Goal: Task Accomplishment & Management: Use online tool/utility

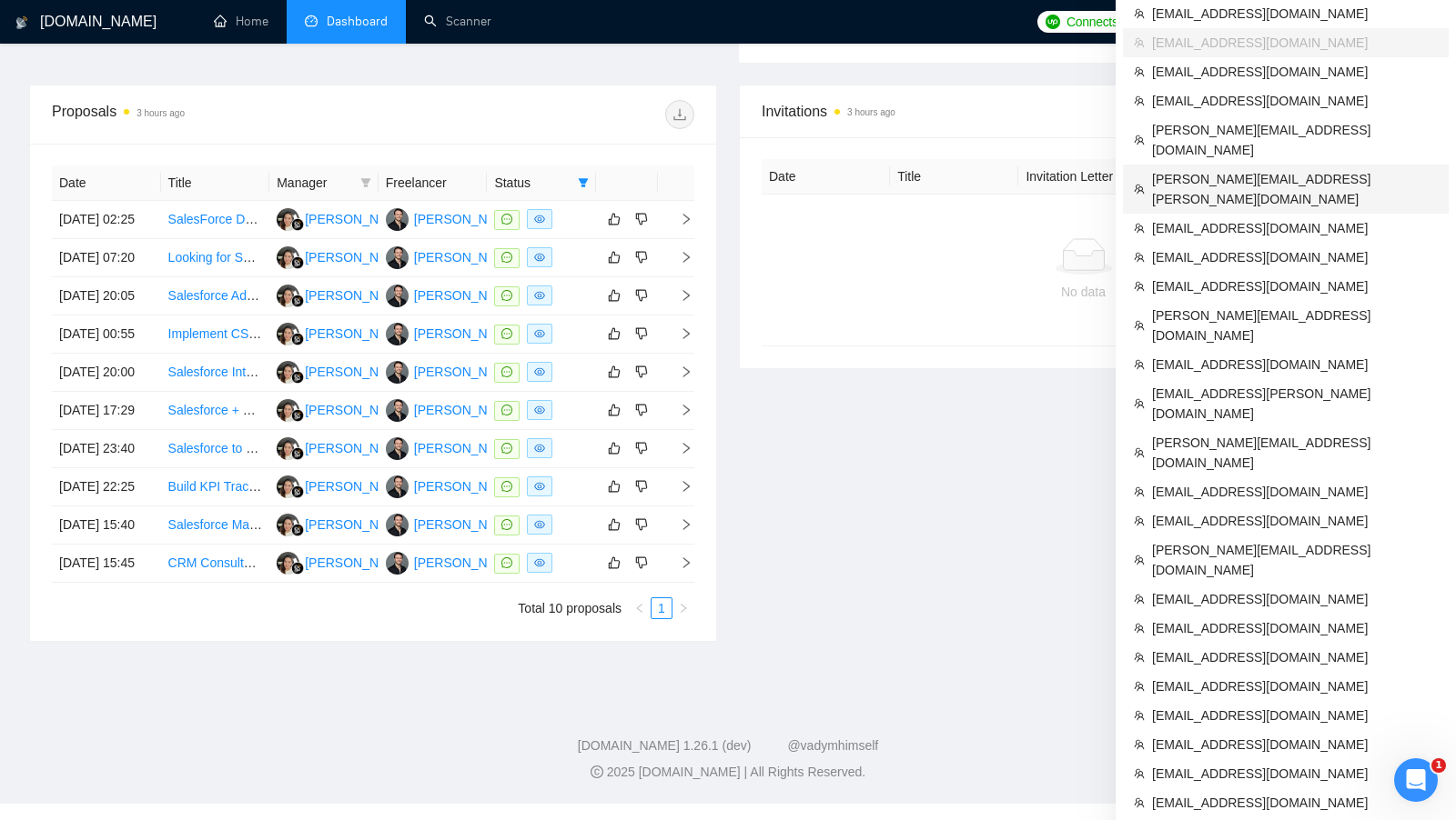
scroll to position [665, 0]
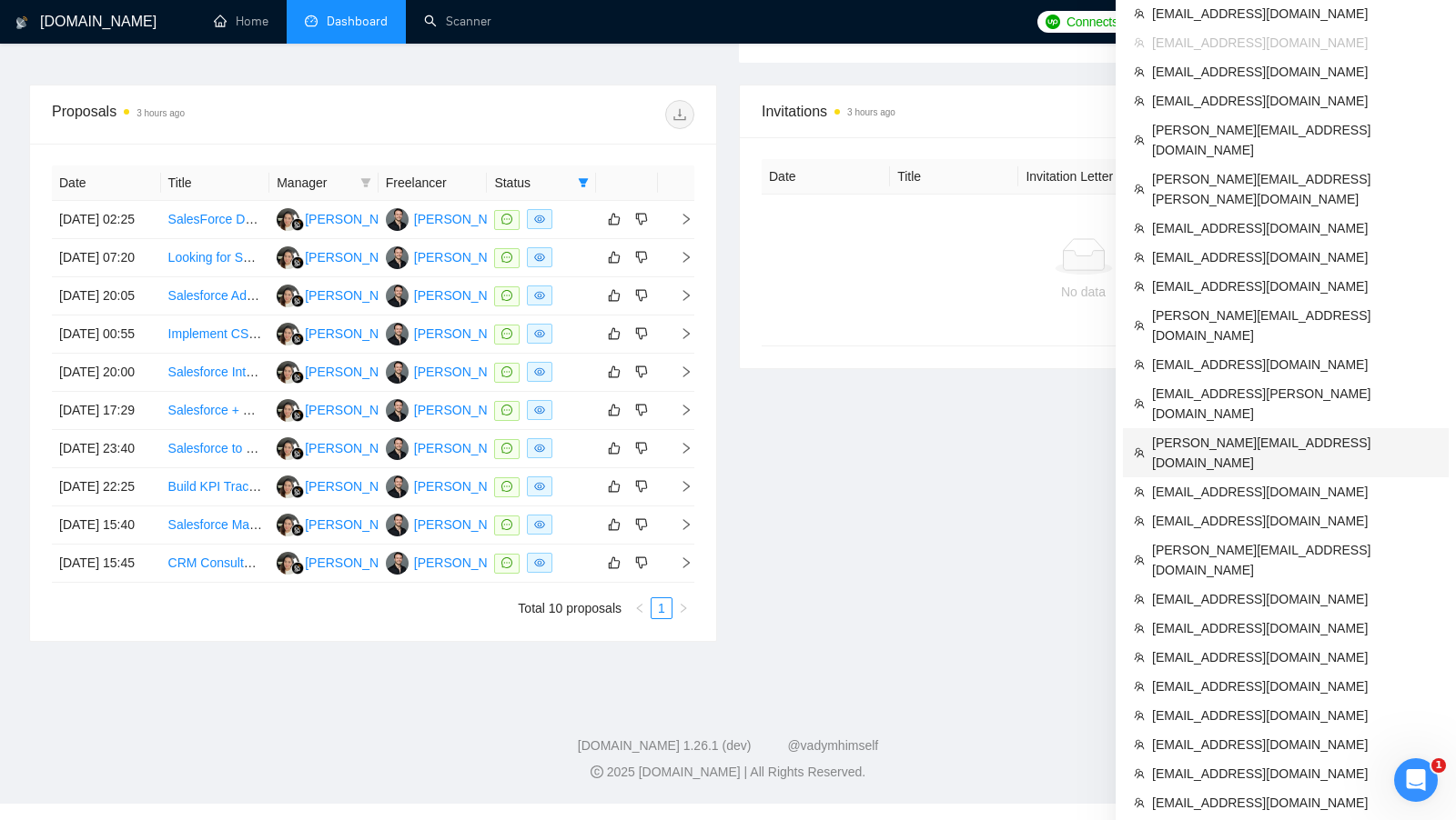
click at [1282, 433] on span "[PERSON_NAME][EMAIL_ADDRESS][DOMAIN_NAME]" at bounding box center [1295, 453] width 285 height 40
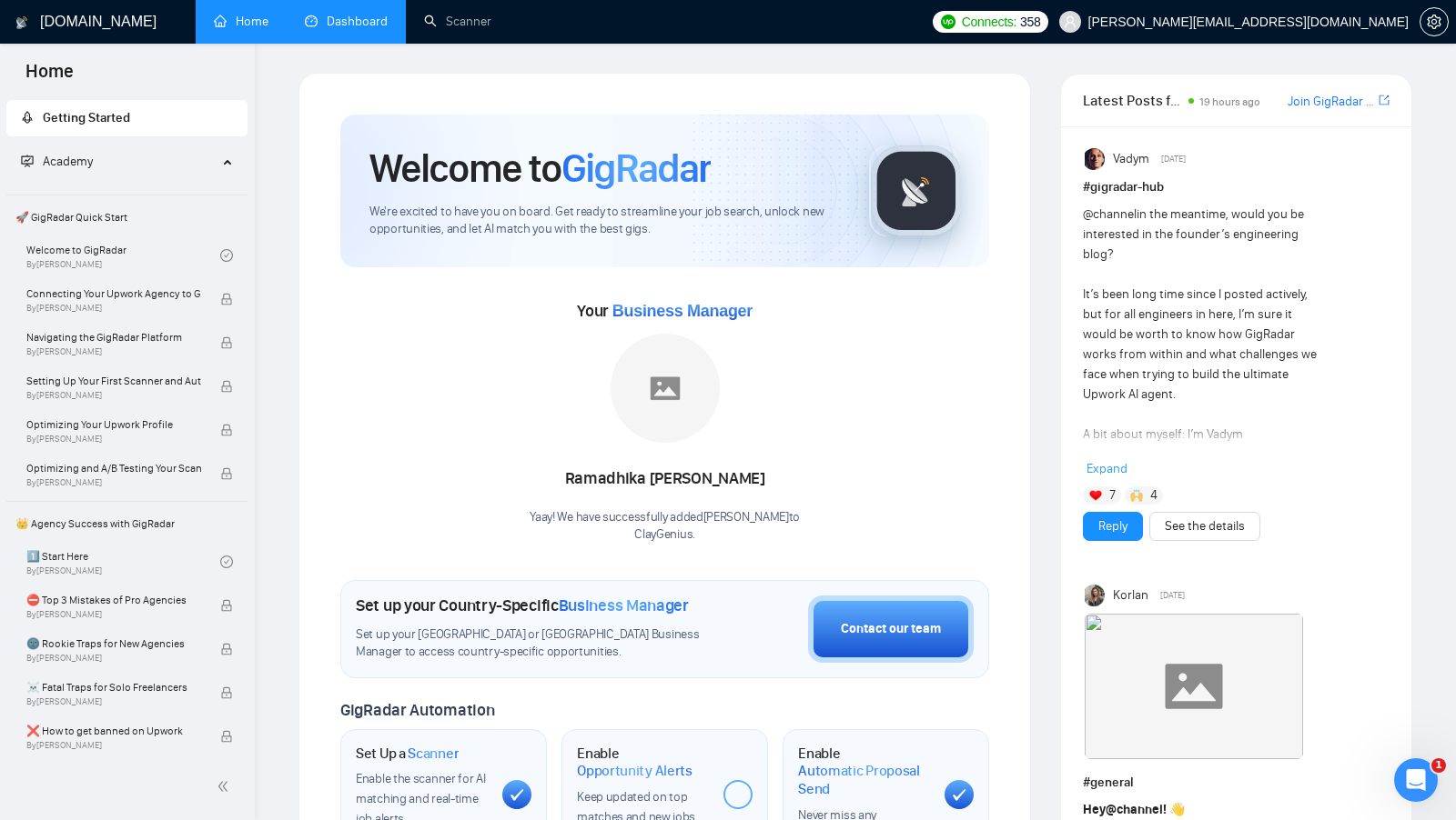
click at [338, 14] on link "Dashboard" at bounding box center [346, 21] width 83 height 16
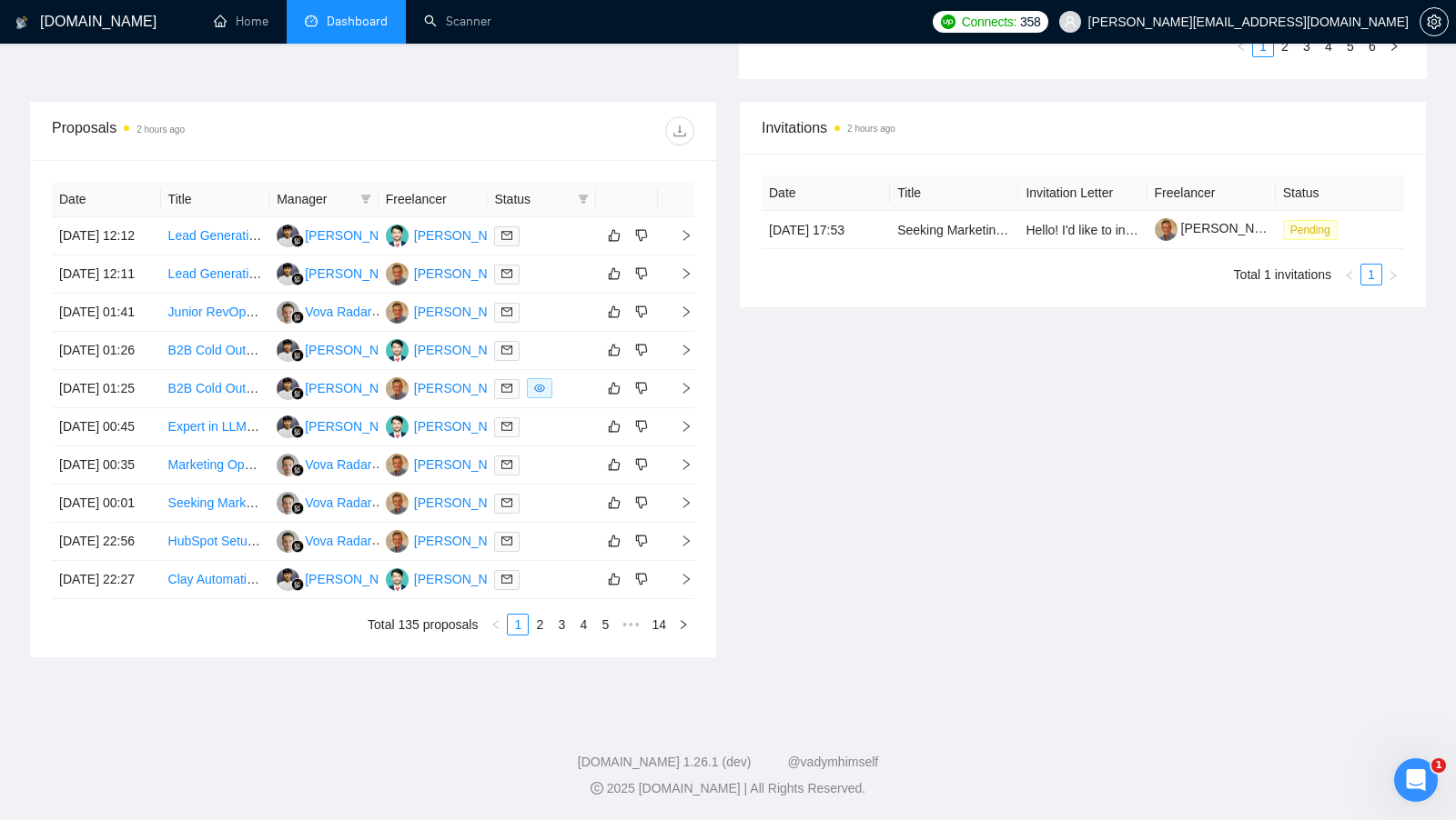
scroll to position [812, 0]
click at [575, 378] on div at bounding box center [542, 389] width 95 height 20
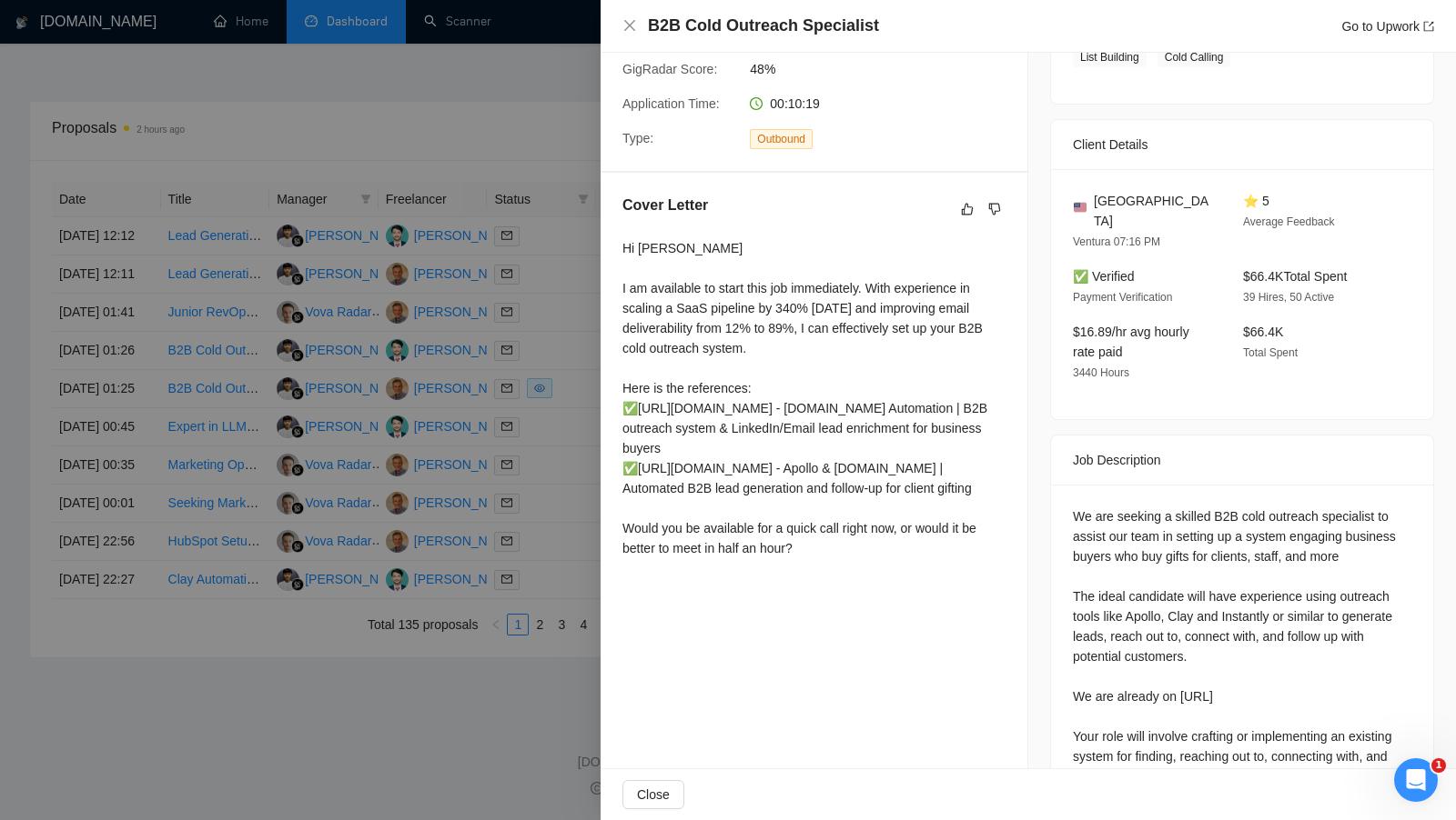
scroll to position [353, 0]
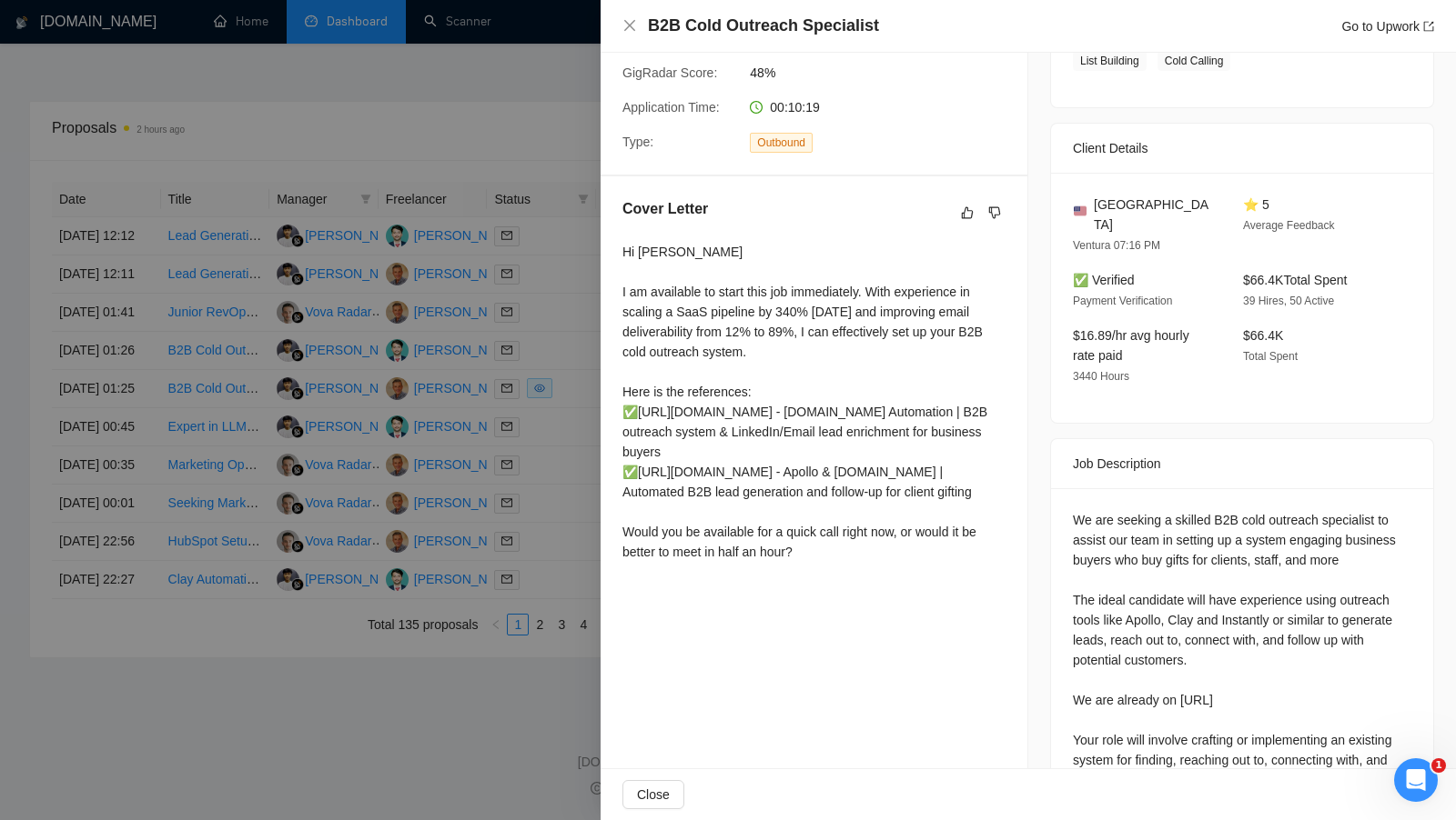
click at [568, 407] on div at bounding box center [728, 410] width 1456 height 820
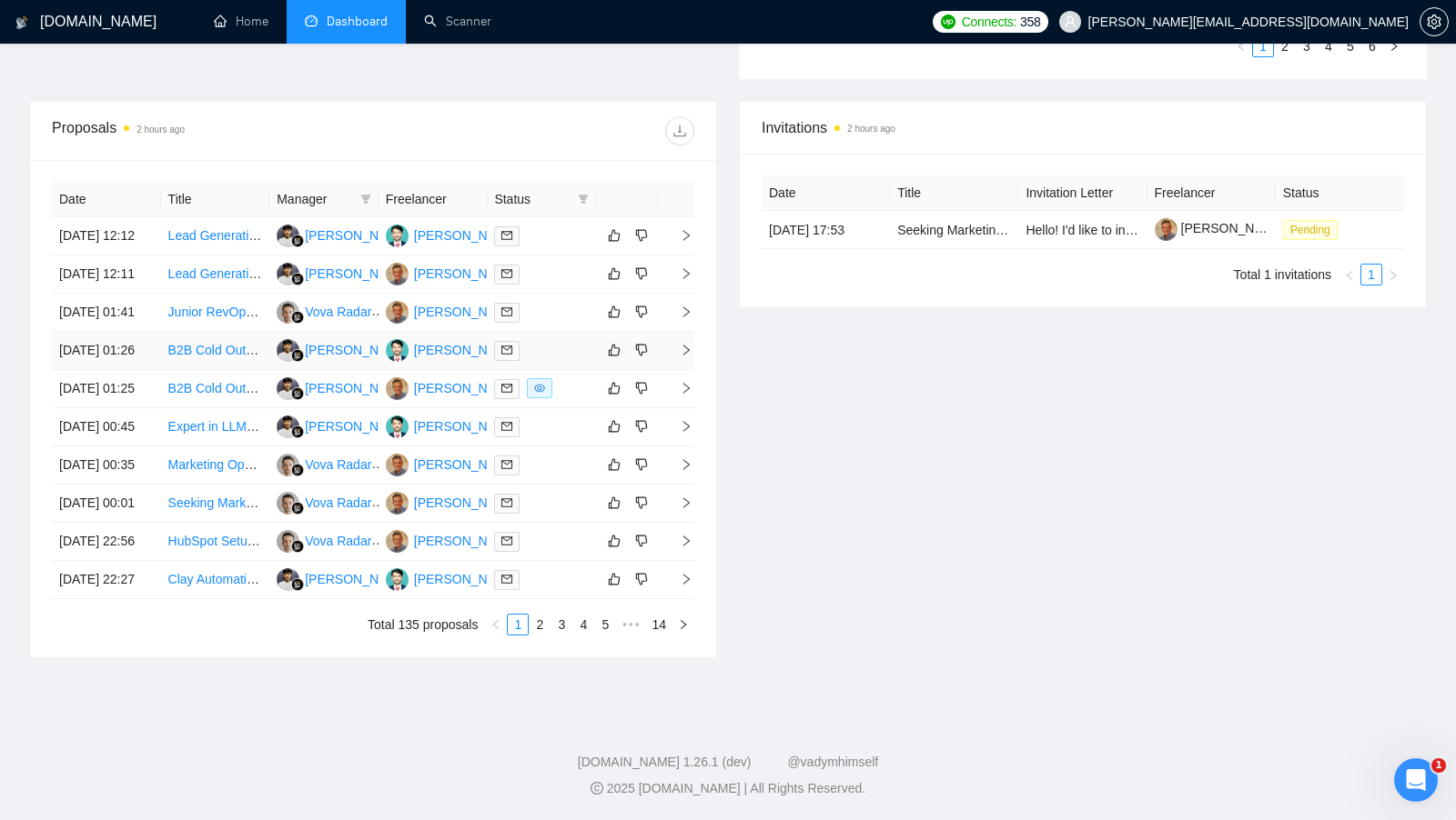
click at [543, 340] on div at bounding box center [542, 350] width 95 height 20
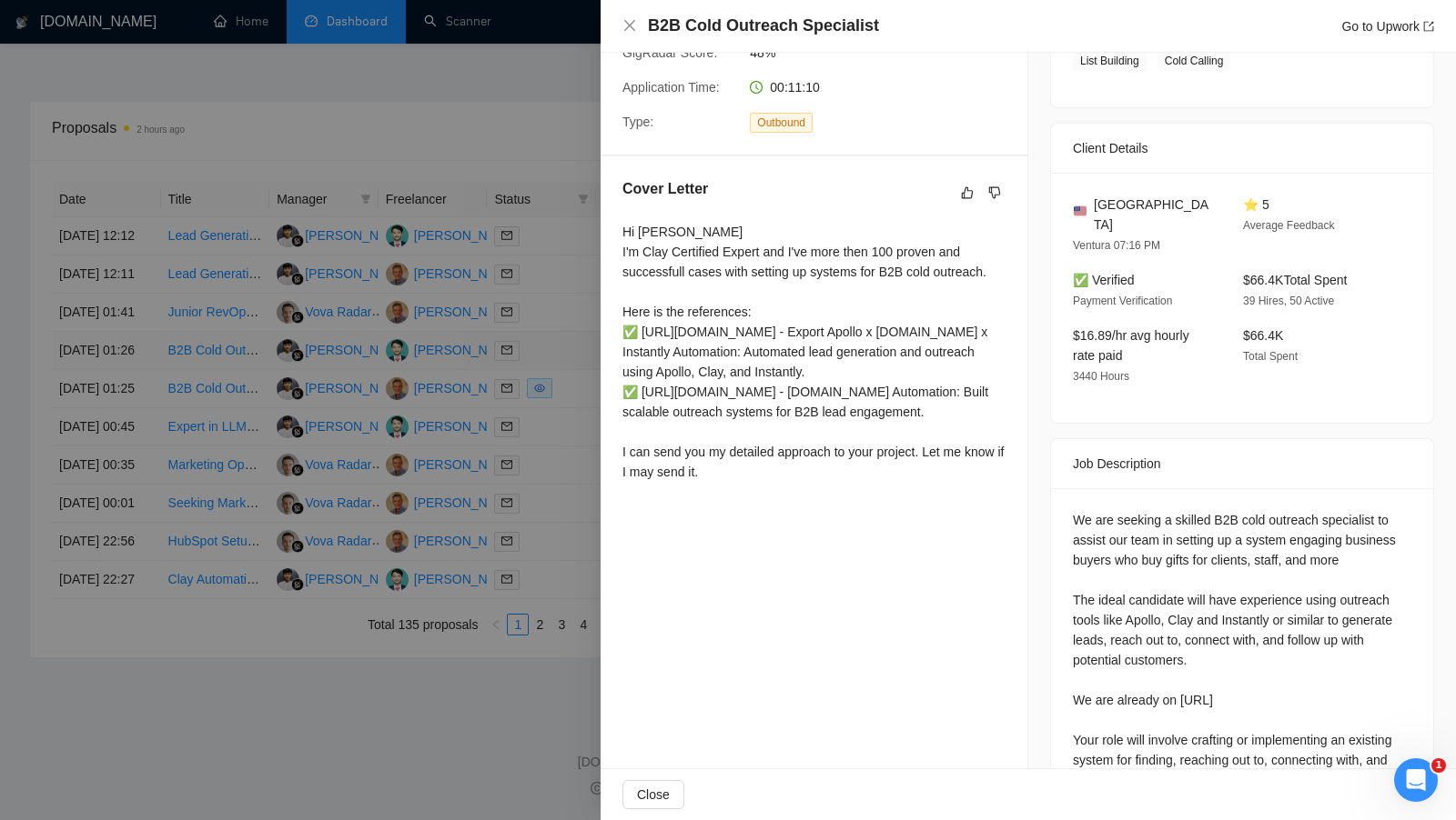
click at [542, 242] on div at bounding box center [728, 410] width 1456 height 820
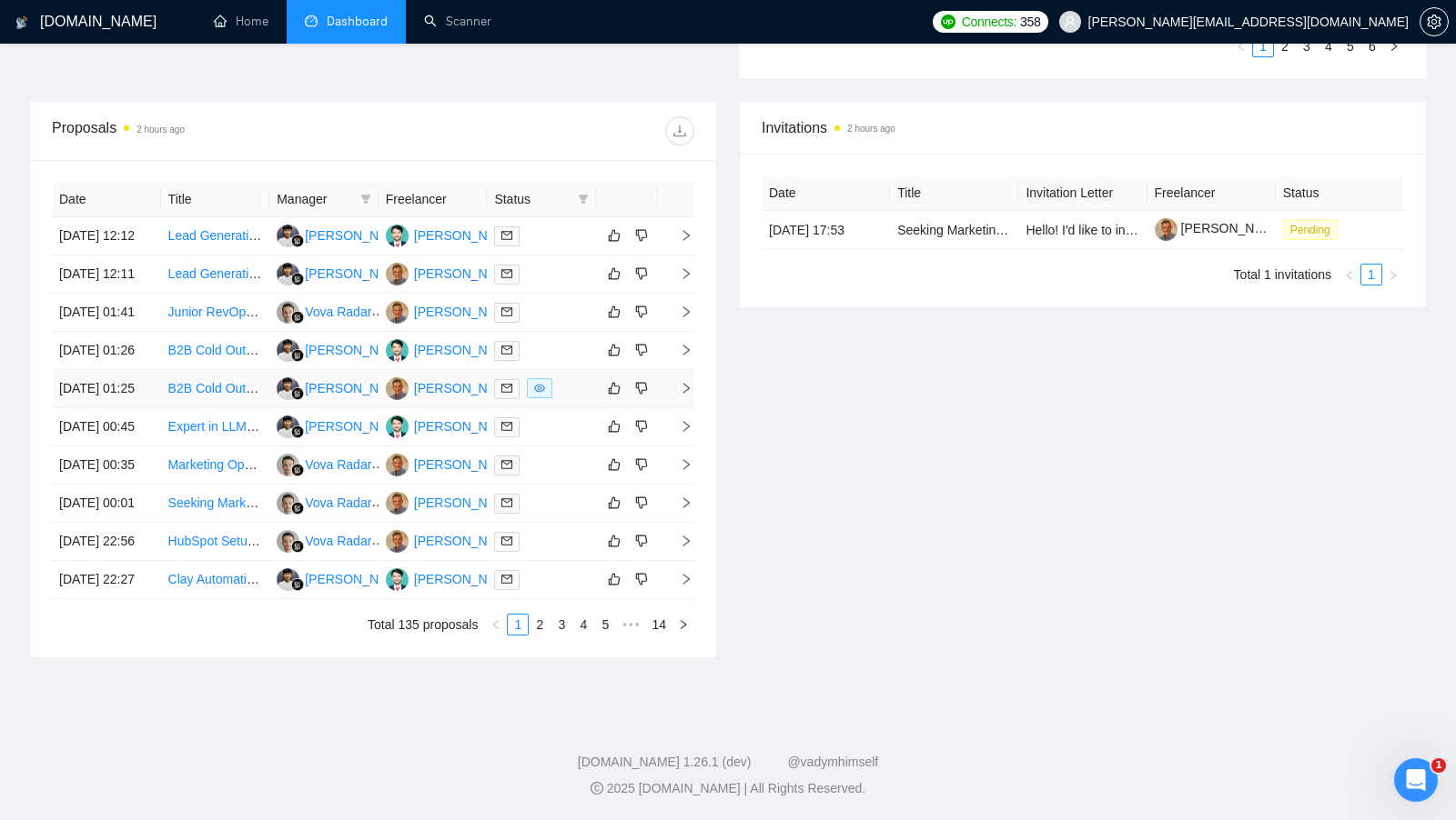
click at [558, 370] on td at bounding box center [541, 389] width 109 height 38
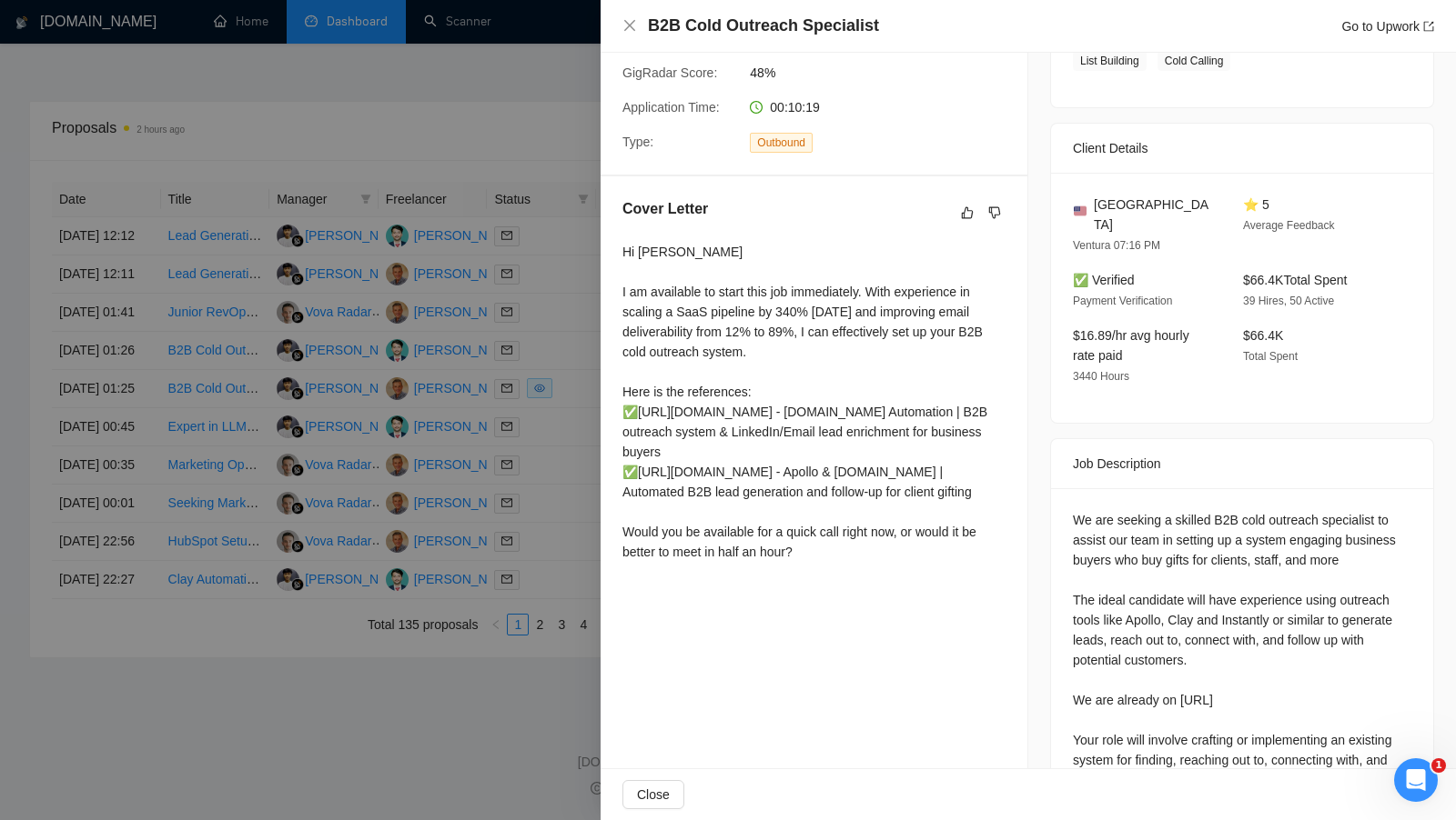
click at [558, 280] on div at bounding box center [728, 410] width 1456 height 820
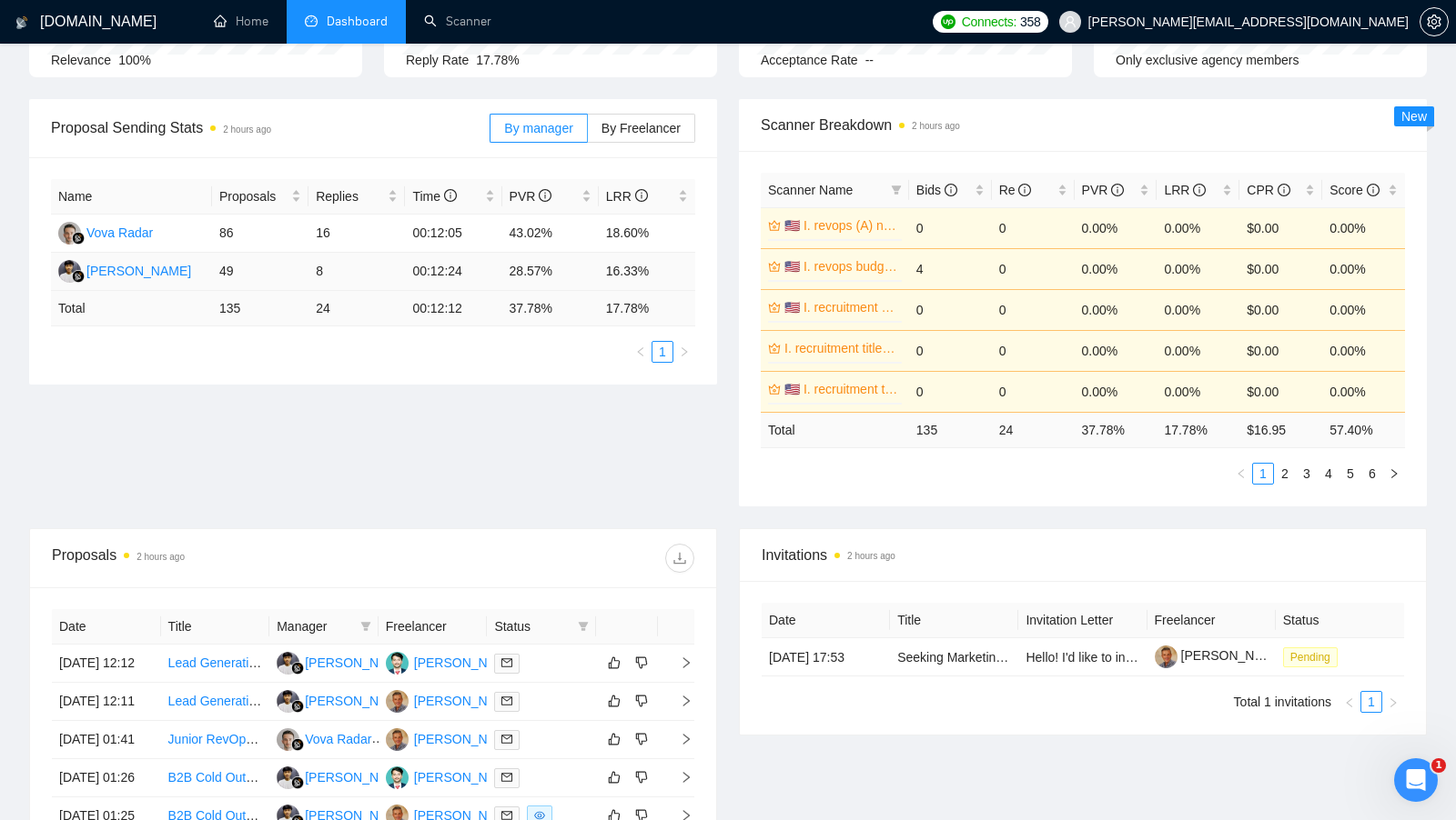
scroll to position [195, 0]
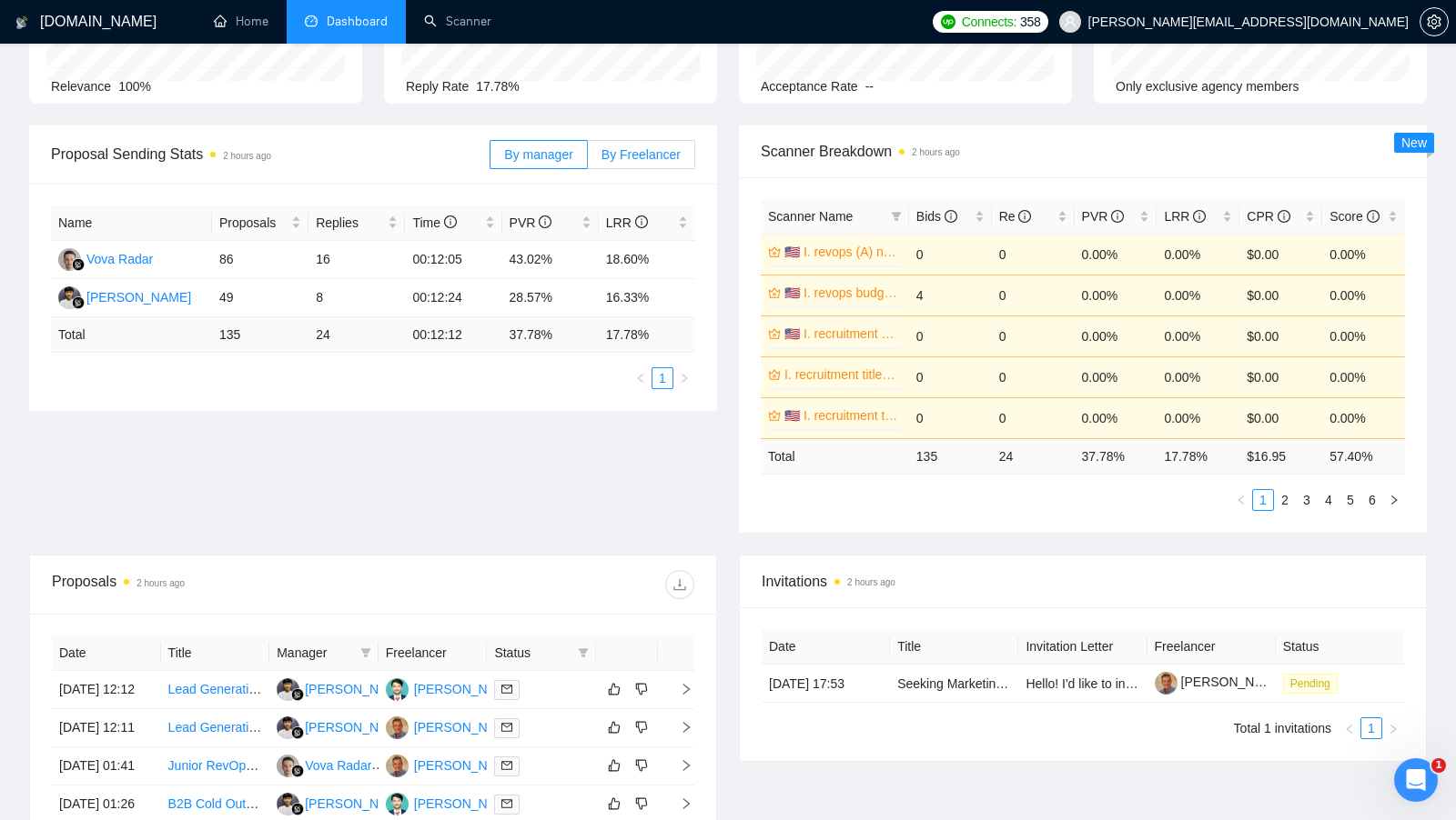
click at [663, 164] on label "By Freelancer" at bounding box center [641, 154] width 107 height 29
click at [588, 159] on input "By Freelancer" at bounding box center [588, 159] width 0 height 0
click at [512, 161] on label "By manager" at bounding box center [538, 154] width 97 height 29
click at [490, 159] on input "By manager" at bounding box center [490, 159] width 0 height 0
click at [605, 161] on label "By Freelancer" at bounding box center [641, 154] width 107 height 29
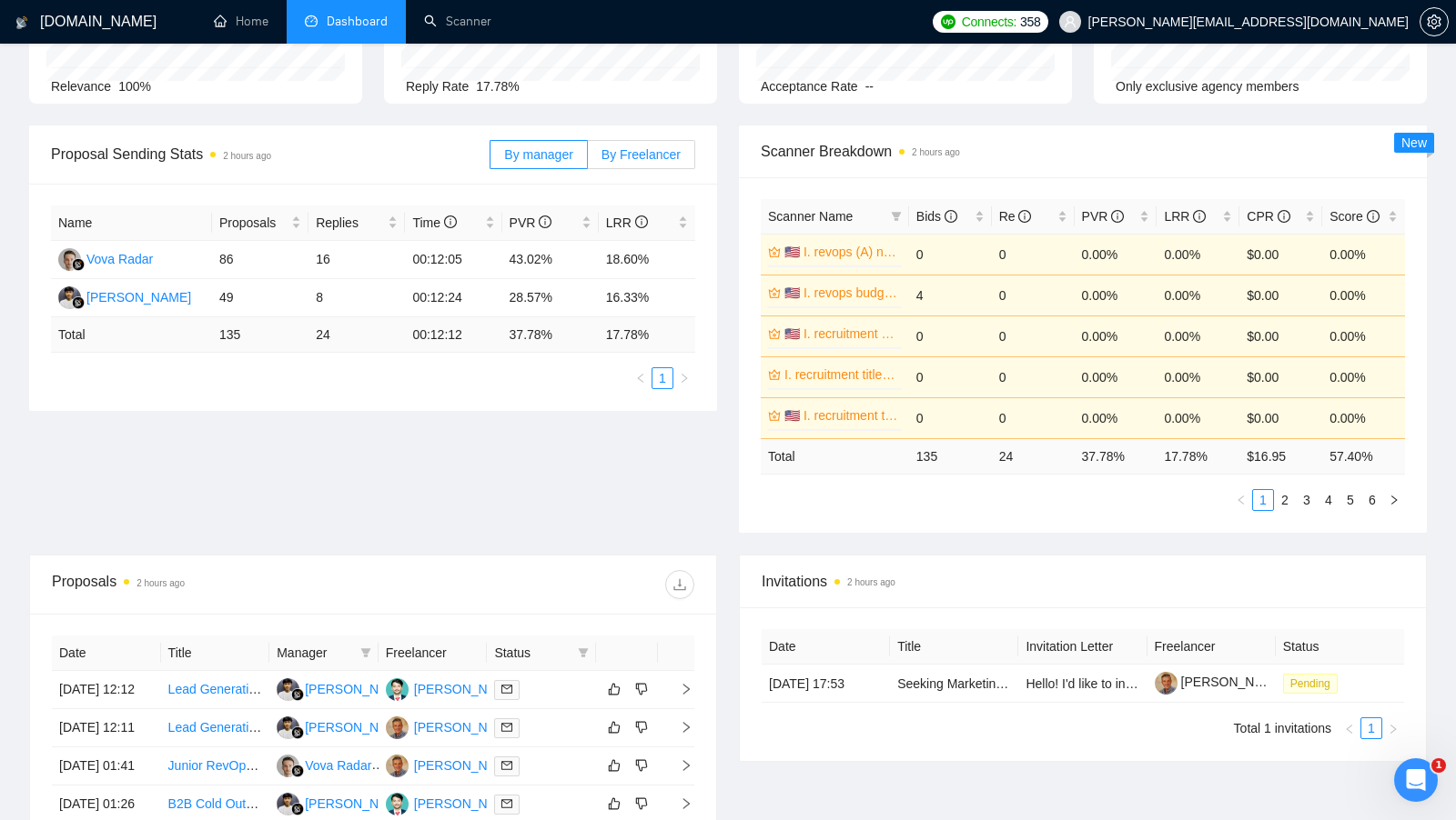
click at [588, 159] on input "By Freelancer" at bounding box center [588, 159] width 0 height 0
click at [523, 162] on label "By manager" at bounding box center [538, 154] width 97 height 29
click at [490, 159] on input "By manager" at bounding box center [490, 159] width 0 height 0
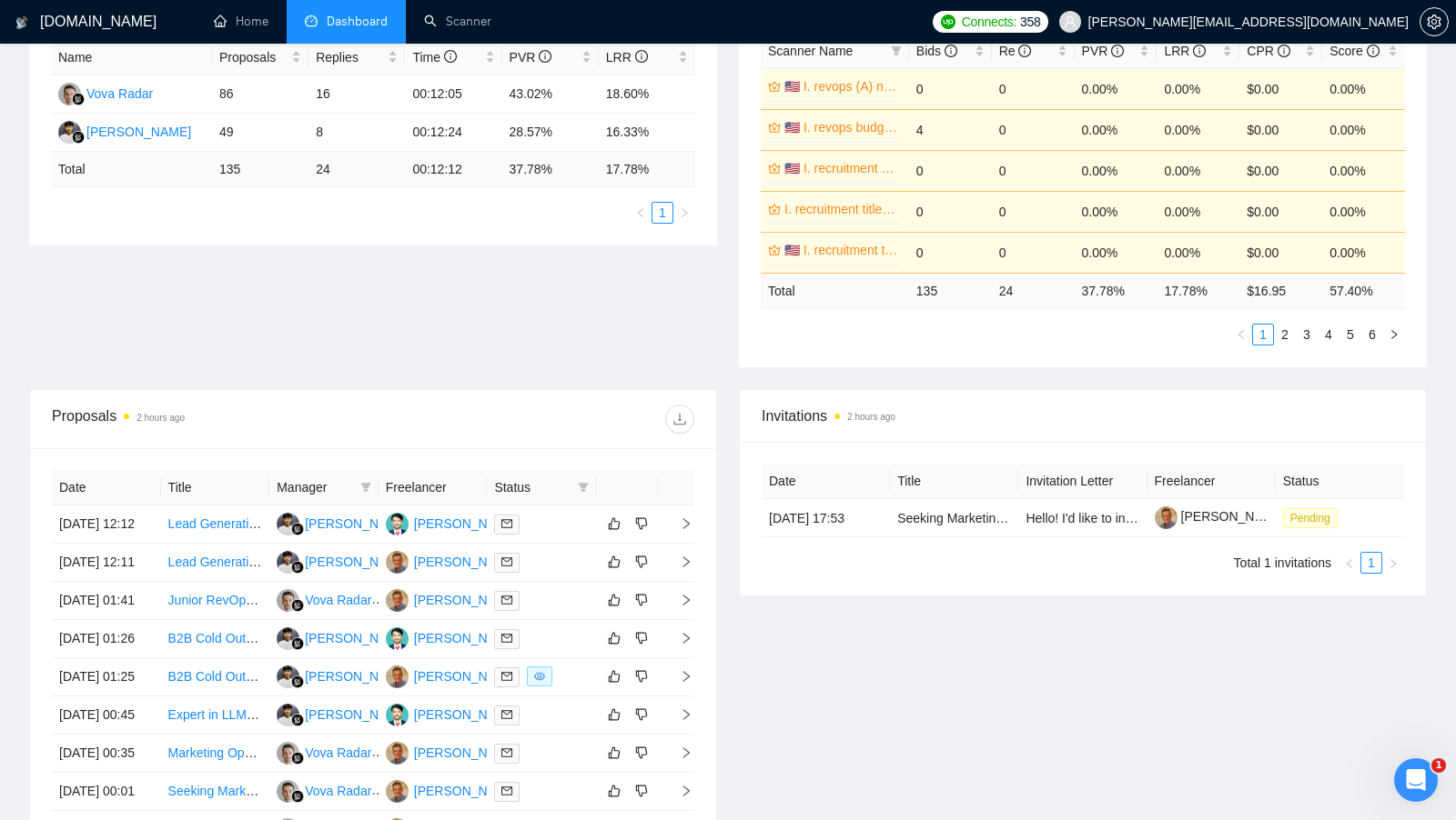
scroll to position [257, 0]
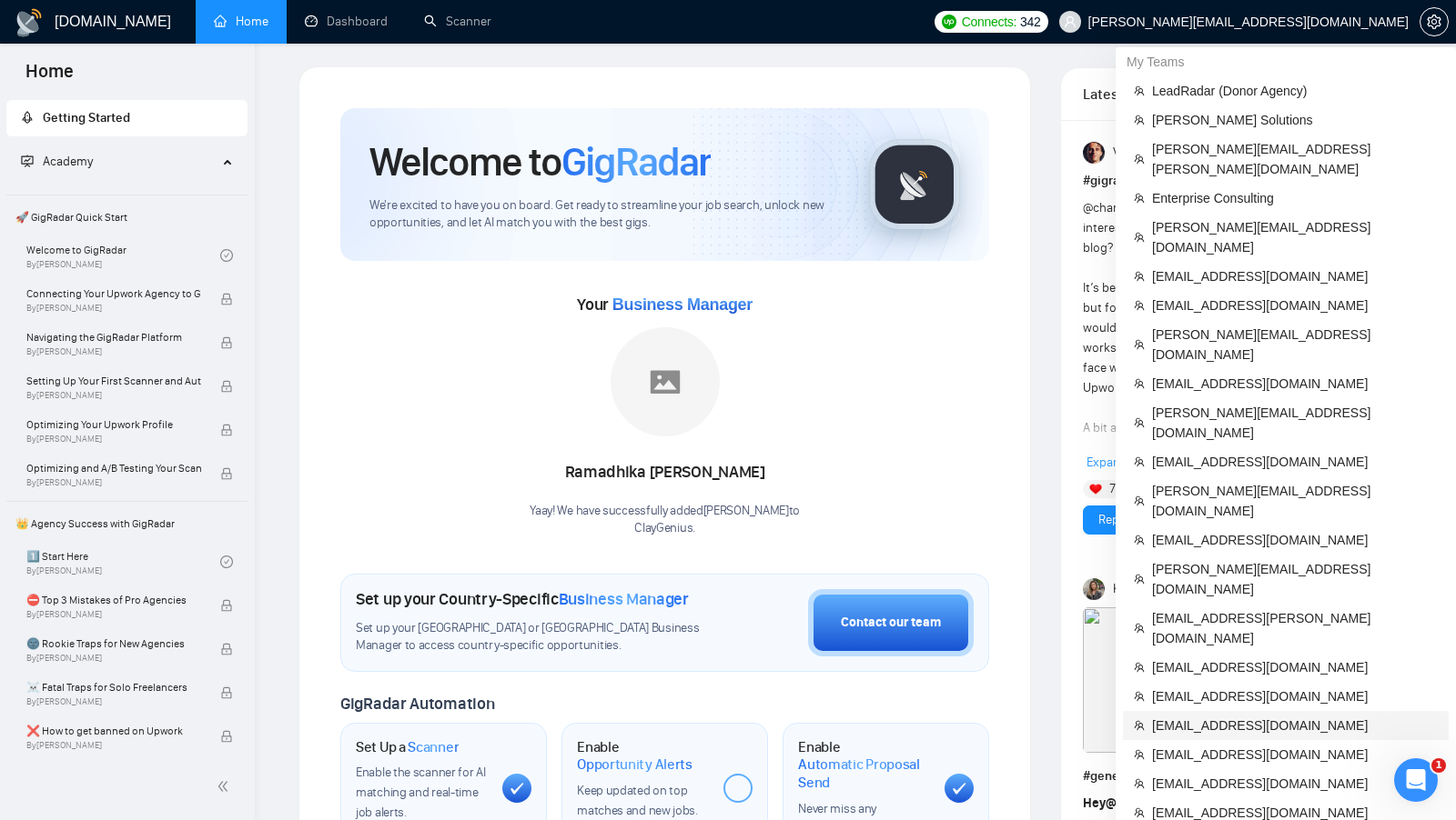
scroll to position [3, 0]
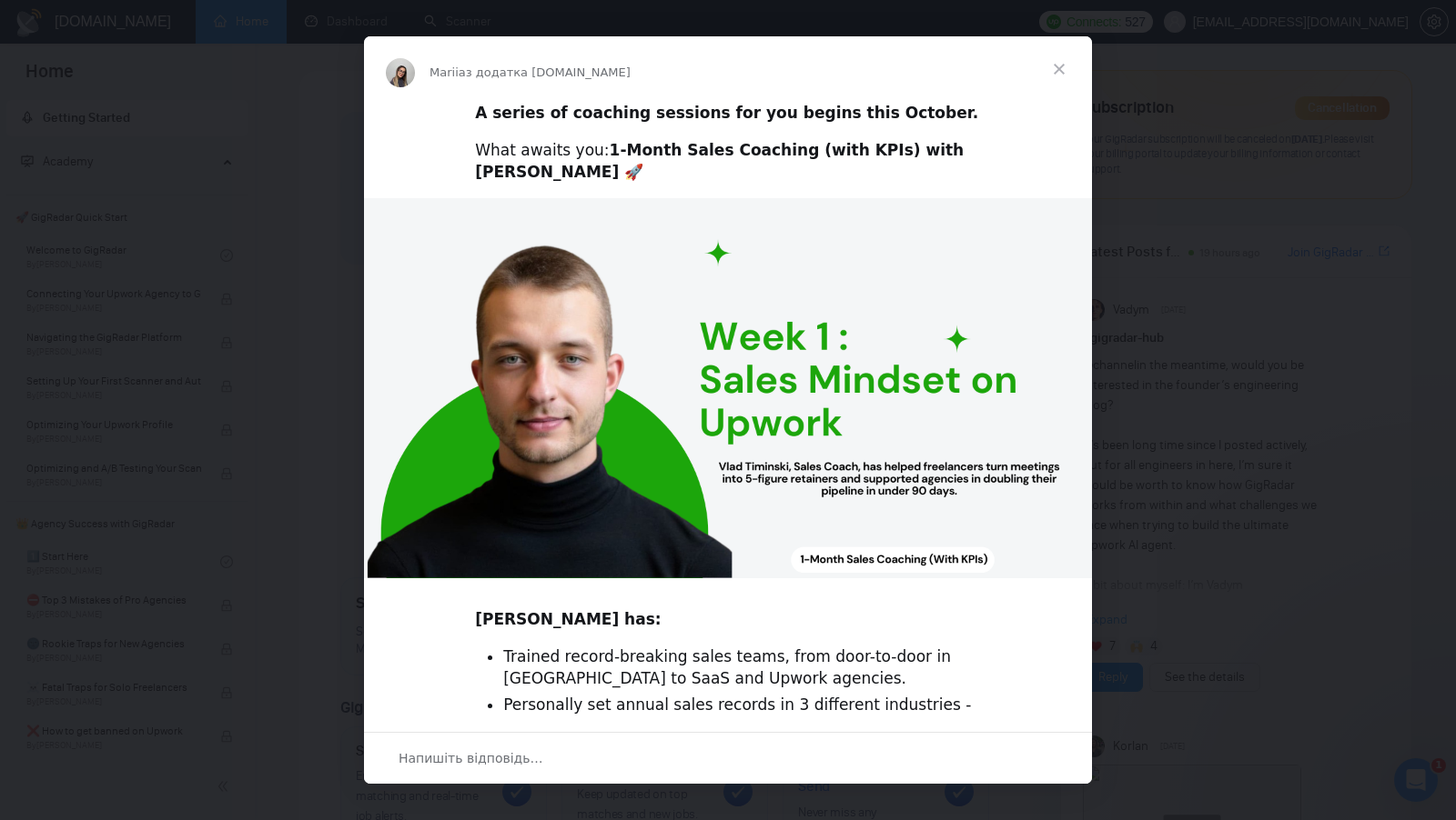
click at [1060, 67] on span "Закрити" at bounding box center [1059, 69] width 65 height 65
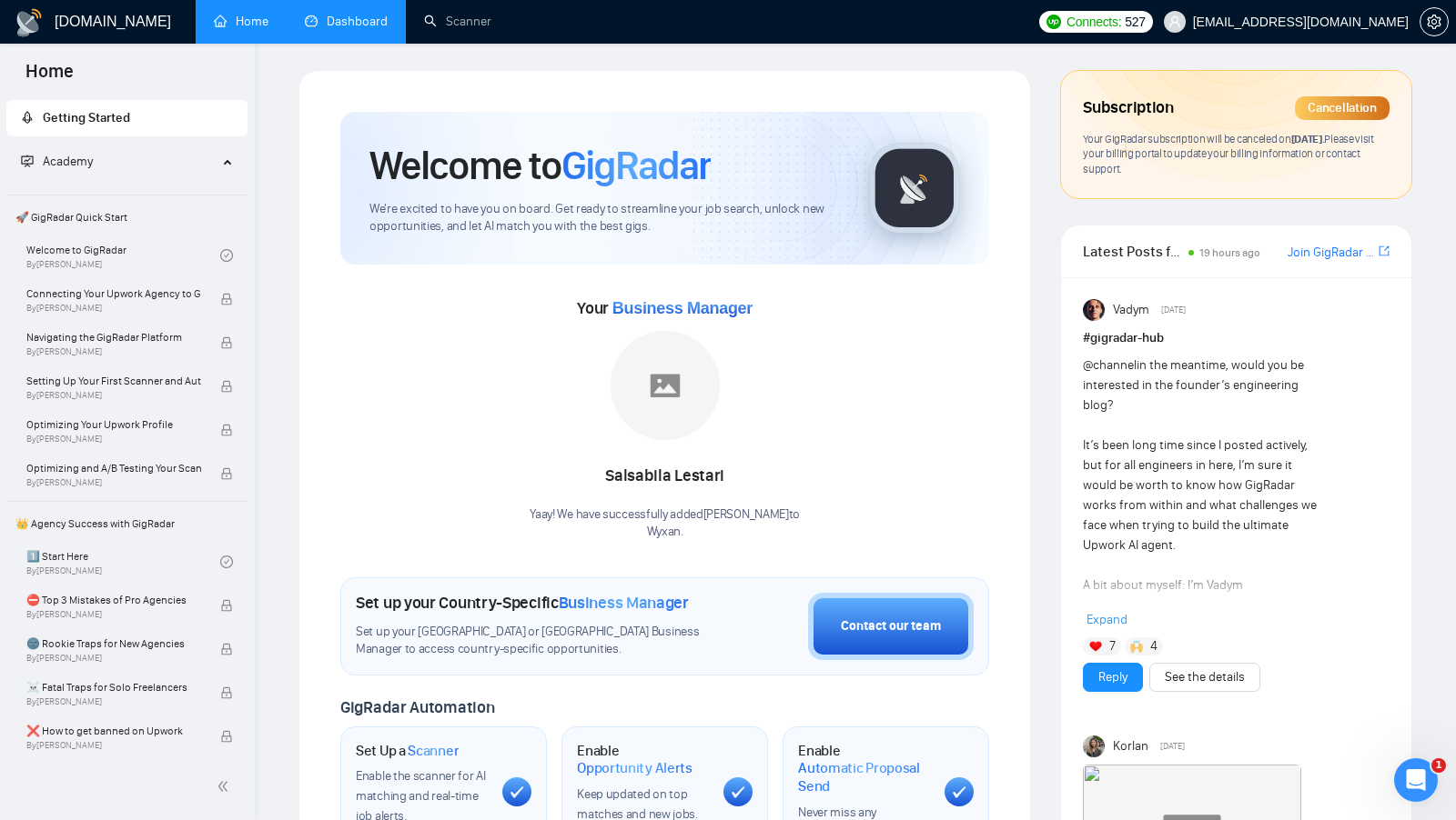
click at [326, 19] on link "Dashboard" at bounding box center [346, 21] width 83 height 16
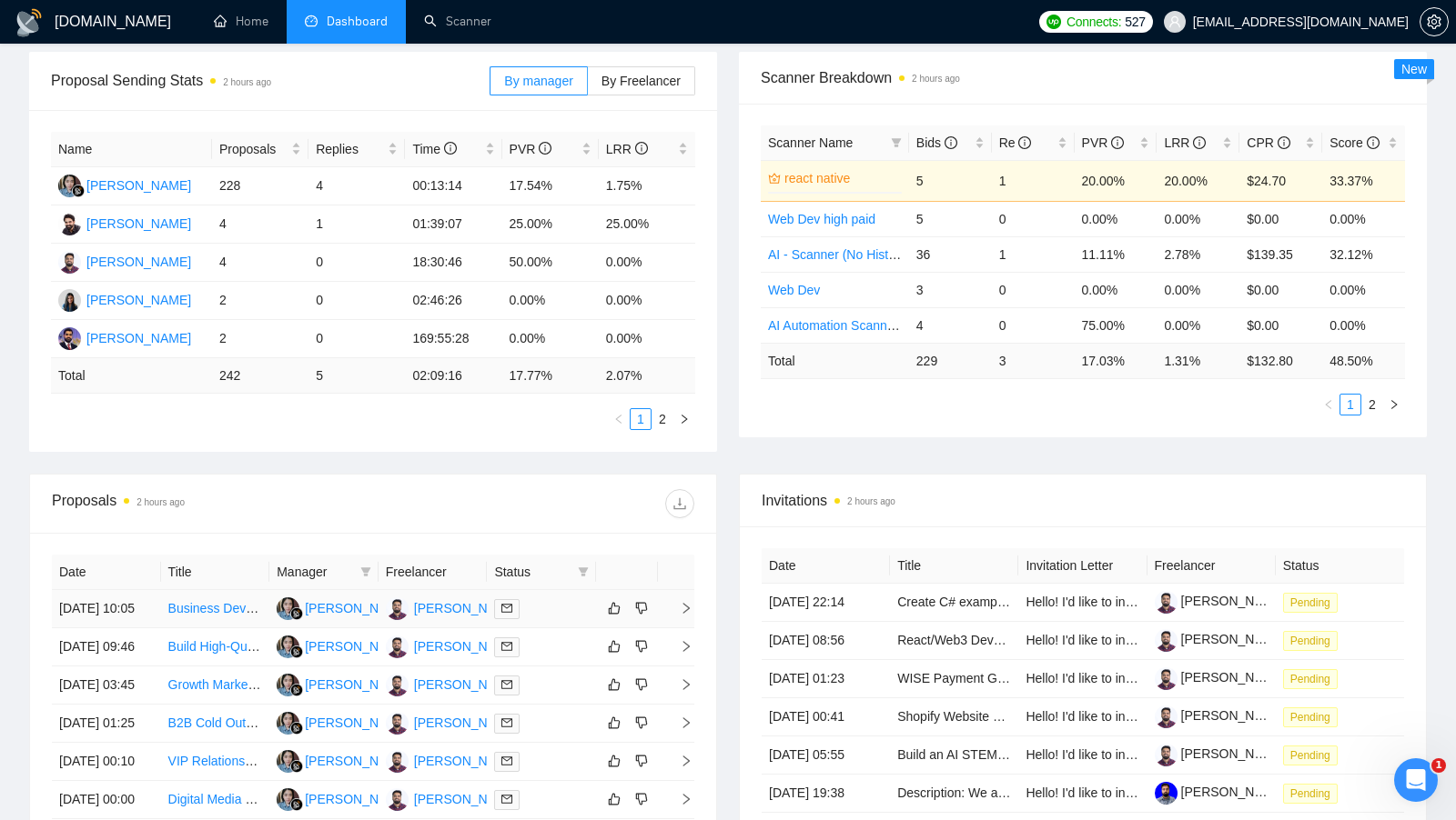
scroll to position [269, 0]
click at [541, 606] on div at bounding box center [542, 608] width 95 height 20
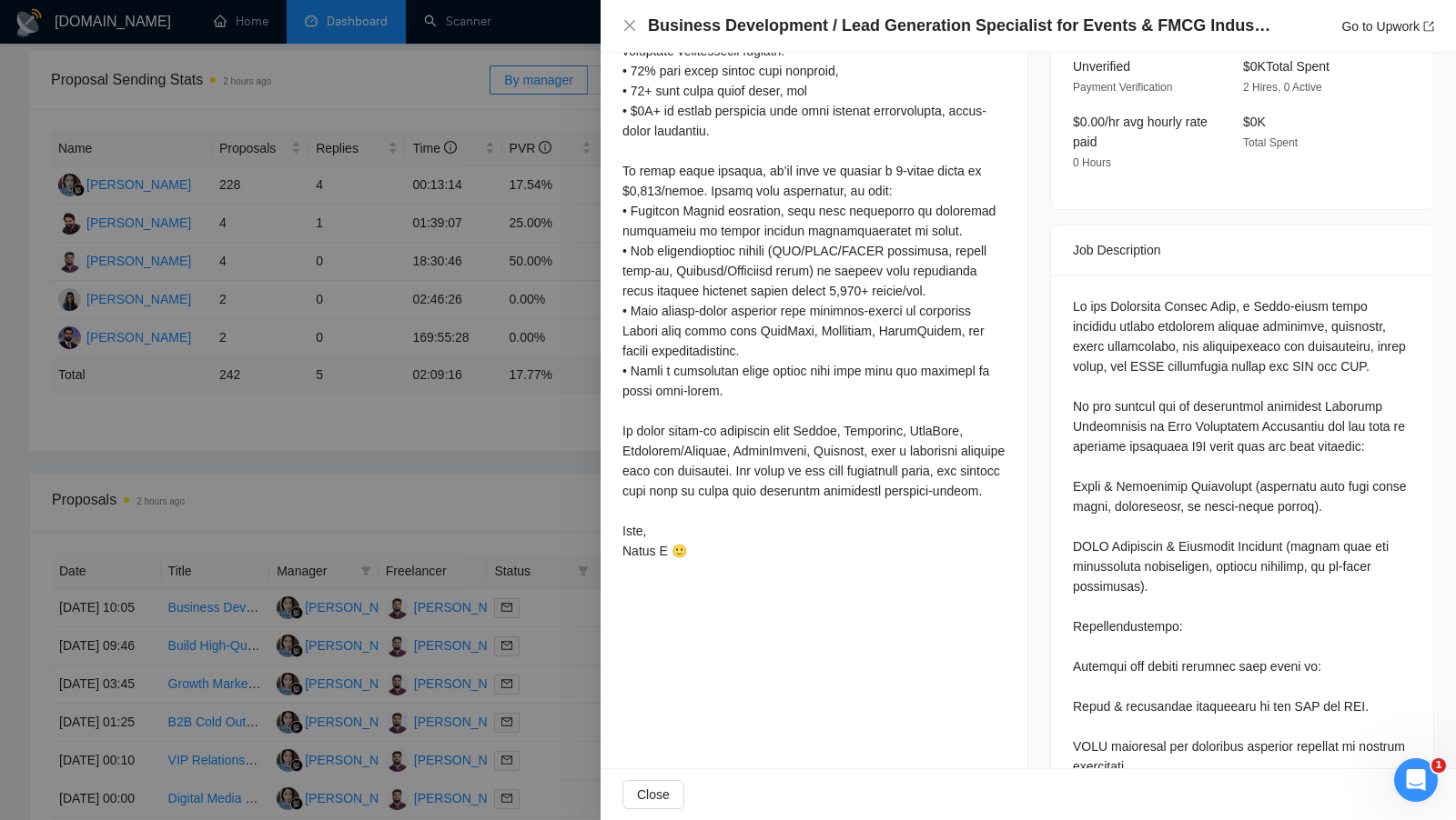
scroll to position [610, 0]
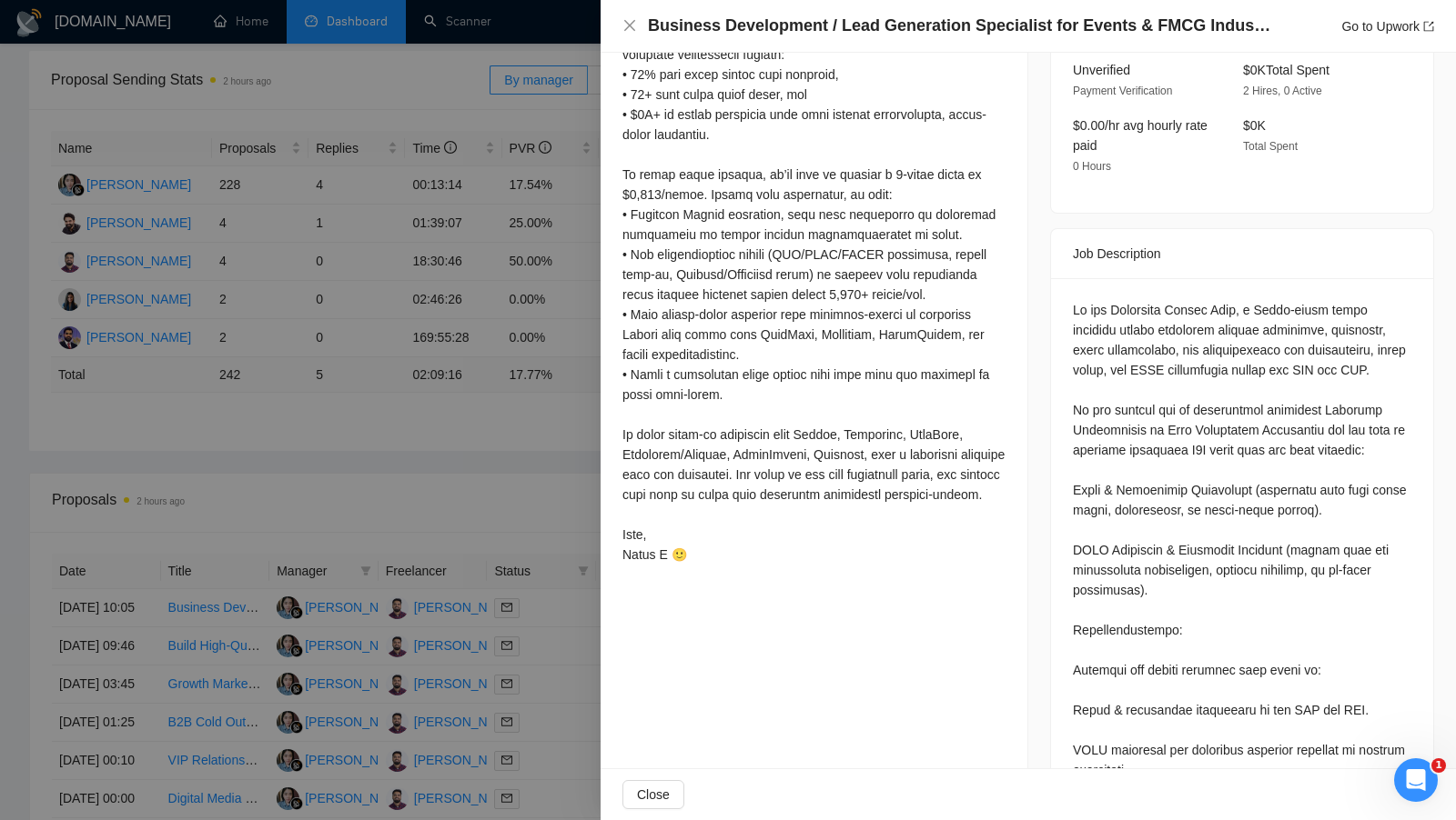
click at [534, 357] on div at bounding box center [728, 410] width 1456 height 820
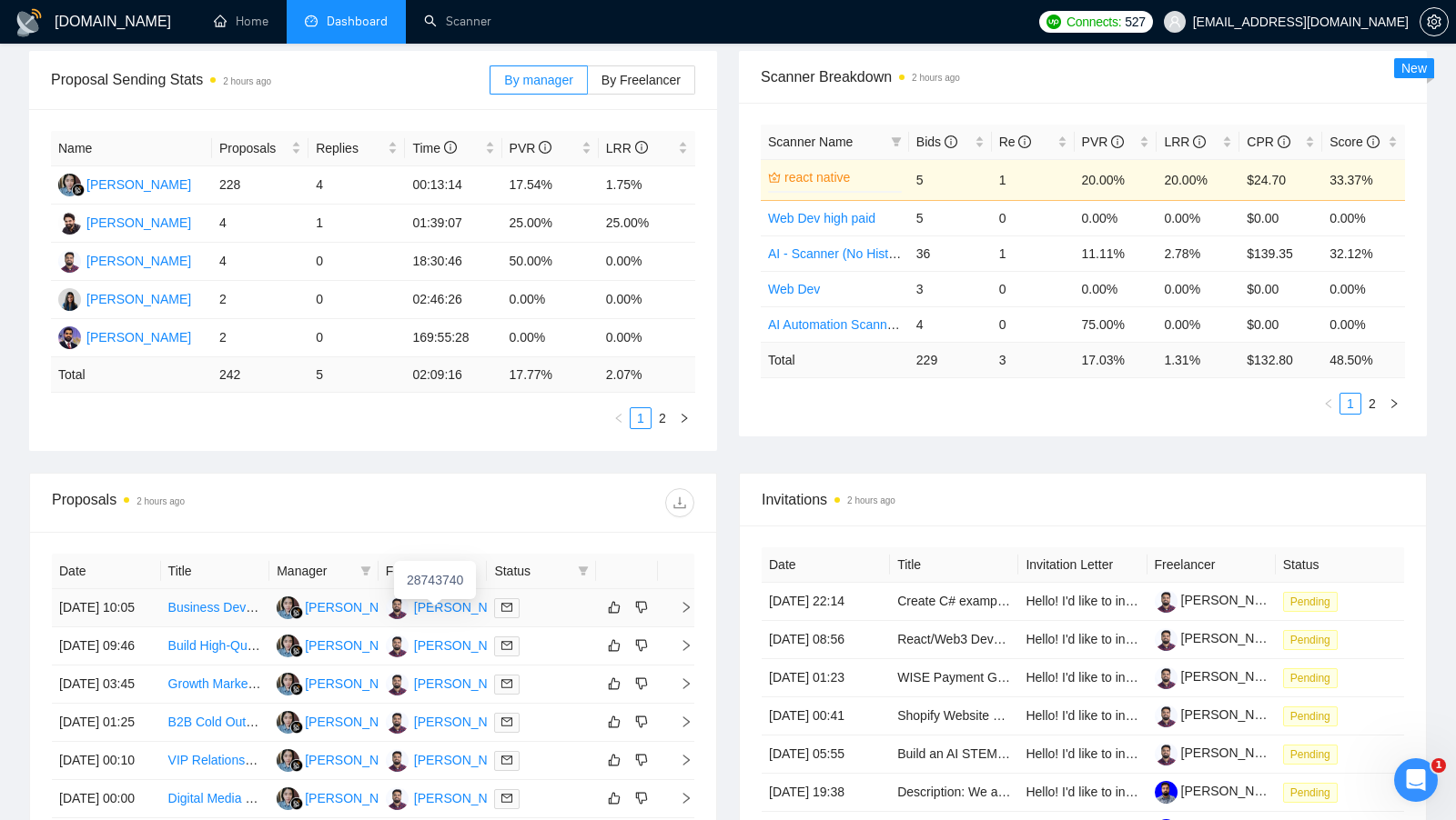
click at [460, 608] on div "[PERSON_NAME]" at bounding box center [466, 607] width 104 height 20
